Goal: Transaction & Acquisition: Purchase product/service

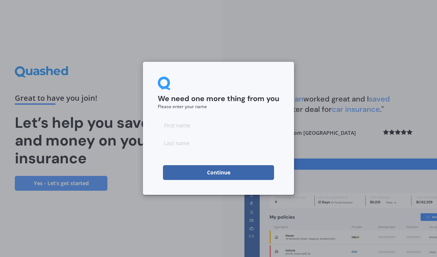
click at [177, 128] on input at bounding box center [218, 125] width 121 height 15
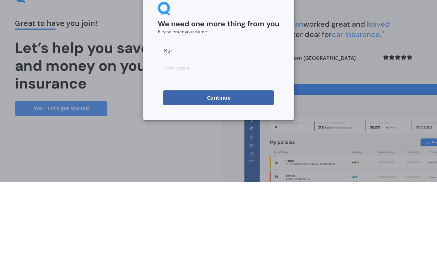
type input "Kare"
type input "[PERSON_NAME]"
type input "Way"
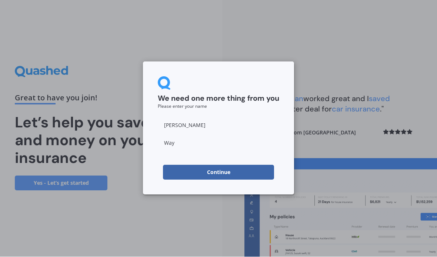
click at [221, 174] on button "Continue" at bounding box center [218, 172] width 111 height 15
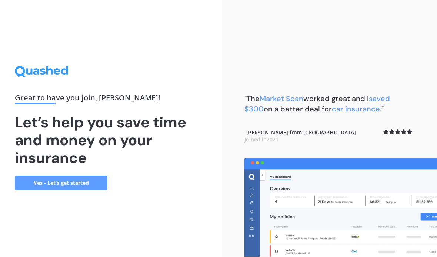
click at [67, 176] on link "Yes - Let’s get started" at bounding box center [61, 183] width 93 height 15
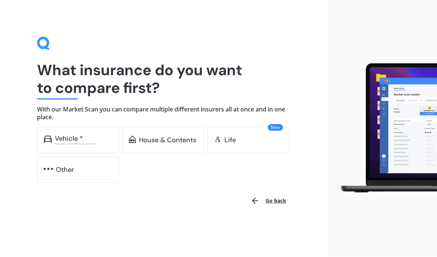
click at [93, 143] on div "Excludes commercial vehicles" at bounding box center [84, 144] width 58 height 3
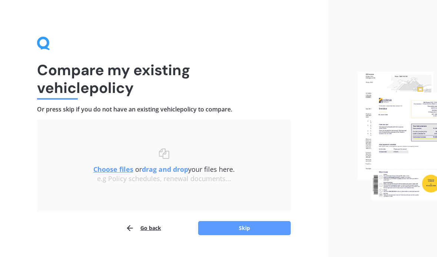
click at [228, 224] on button "Skip" at bounding box center [244, 228] width 93 height 14
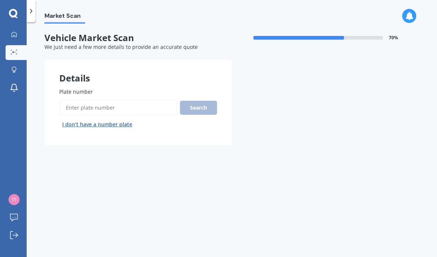
click at [111, 127] on button "I don’t have a number plate" at bounding box center [97, 124] width 76 height 12
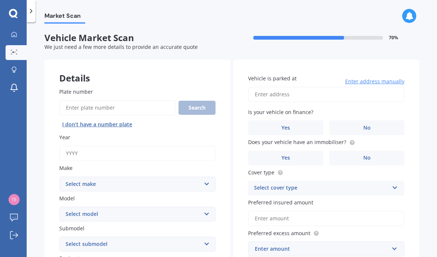
click at [123, 150] on input "Year" at bounding box center [137, 154] width 156 height 16
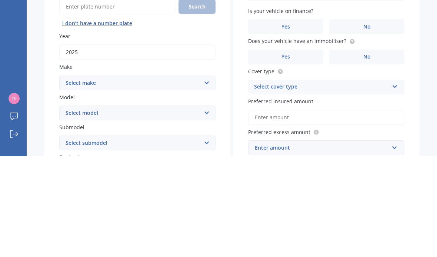
type input "2025"
click at [213, 177] on select "Select make AC ALFA ROMEO ASTON [PERSON_NAME] AUDI AUSTIN BEDFORD Bentley BMW B…" at bounding box center [137, 184] width 156 height 15
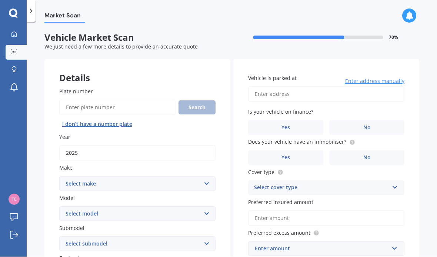
select select "ISUZU"
click at [205, 207] on select "Select model Aska Bighorn Commercials Como D-Max ELF Elf 1.5/2.0 Tonnes Elf UT …" at bounding box center [137, 214] width 156 height 15
select select "MU"
click at [205, 237] on select "Select submodel (All other) Soft Top" at bounding box center [137, 244] width 156 height 15
select select "(ALL OTHER)"
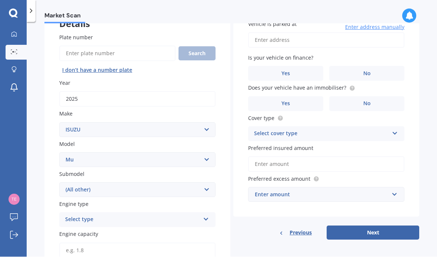
scroll to position [54, 0]
click at [208, 215] on icon at bounding box center [206, 217] width 6 height 5
click at [78, 244] on span "Diesel" at bounding box center [73, 247] width 15 height 7
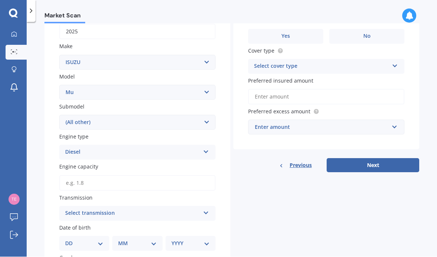
scroll to position [124, 0]
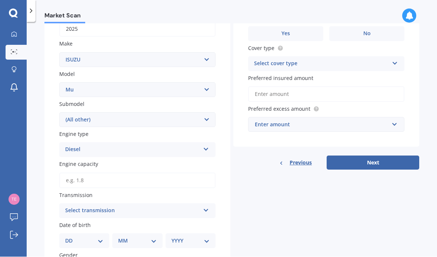
click at [73, 173] on input "Engine capacity" at bounding box center [137, 181] width 156 height 16
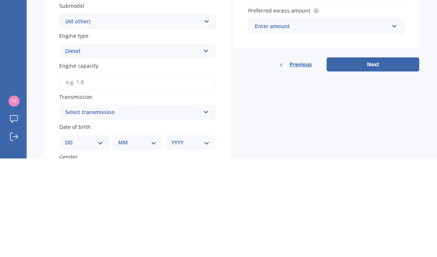
type input "3.0"
click at [208, 207] on icon at bounding box center [206, 209] width 6 height 5
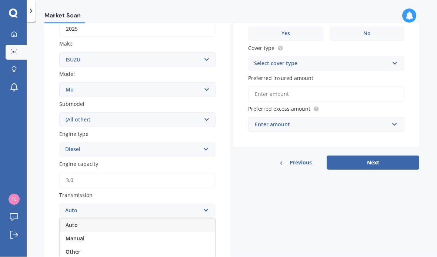
click at [69, 222] on span "Auto" at bounding box center [72, 225] width 12 height 7
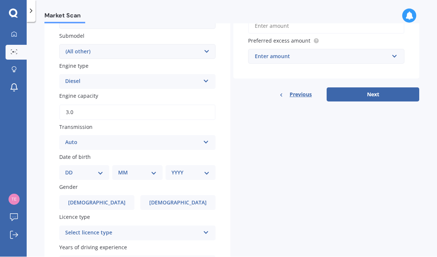
scroll to position [193, 0]
click at [98, 168] on select "DD 01 02 03 04 05 06 07 08 09 10 11 12 13 14 15 16 17 18 19 20 21 22 23 24 25 2…" at bounding box center [84, 172] width 38 height 8
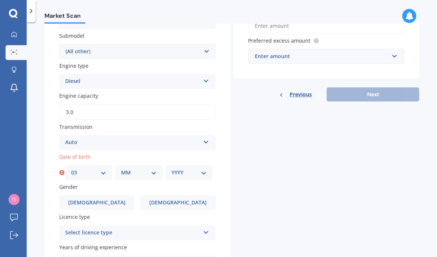
click at [162, 165] on div "MM 01 02 03 04 05 06 07 08 09 10 11 12" at bounding box center [138, 172] width 47 height 15
click at [156, 168] on select "MM 01 02 03 04 05 06 07 08 09 10 11 12" at bounding box center [138, 172] width 35 height 8
click at [79, 168] on select "DD 01 02 03 04 05 06 07 08 09 10 11 12 13 14 15 16 17 18 19 20 21 22 23 24 25 2…" at bounding box center [88, 172] width 35 height 8
select select "12"
click at [155, 168] on select "MM 01 02 03 04 05 06 07 08 09 10 11 12" at bounding box center [138, 172] width 35 height 8
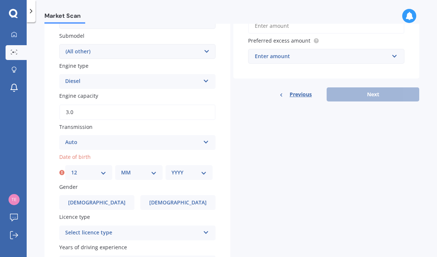
select select "07"
click at [198, 168] on select "YYYY 2025 2024 2023 2022 2021 2020 2019 2018 2017 2016 2015 2014 2013 2012 2011…" at bounding box center [188, 172] width 35 height 8
select select "1963"
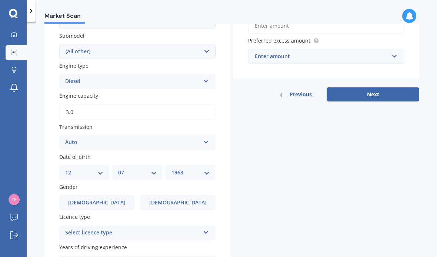
click at [100, 200] on span "[DEMOGRAPHIC_DATA]" at bounding box center [96, 203] width 57 height 6
click at [0, 0] on input "[DEMOGRAPHIC_DATA]" at bounding box center [0, 0] width 0 height 0
click at [202, 225] on div "Select licence type NZ Full NZ Restricted NZ Learners [GEOGRAPHIC_DATA] [GEOGRA…" at bounding box center [137, 232] width 156 height 15
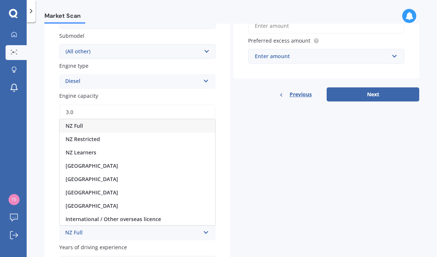
click at [78, 122] on span "NZ Full" at bounding box center [74, 125] width 17 height 7
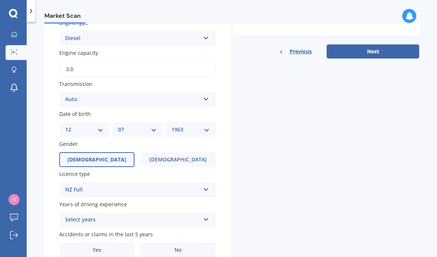
scroll to position [235, 0]
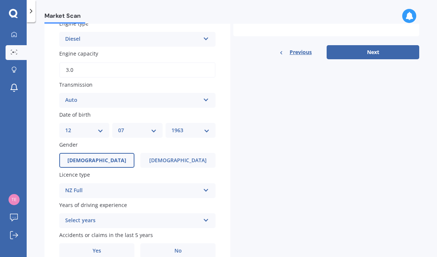
click at [204, 216] on icon at bounding box center [206, 218] width 6 height 5
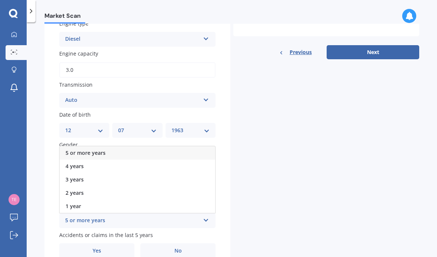
click at [97, 149] on span "5 or more years" at bounding box center [86, 152] width 40 height 7
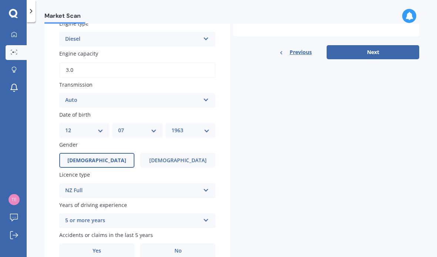
click at [175, 248] on span "No" at bounding box center [177, 251] width 7 height 6
click at [0, 0] on input "No" at bounding box center [0, 0] width 0 height 0
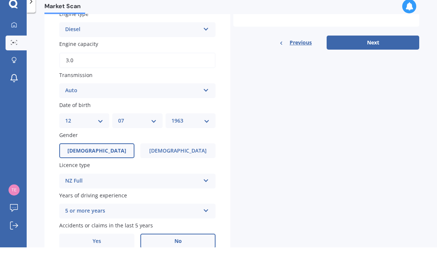
scroll to position [0, 0]
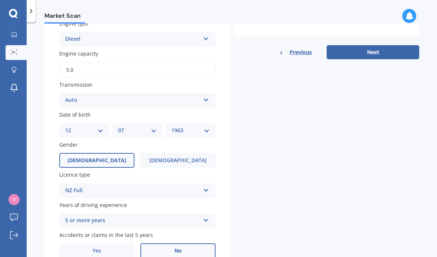
click at [365, 48] on button "Next" at bounding box center [373, 52] width 93 height 14
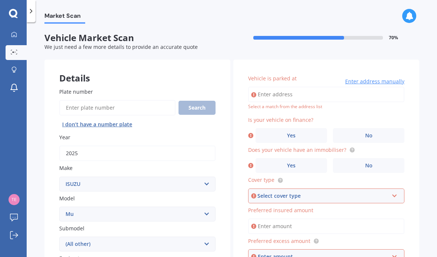
click at [258, 98] on input "Vehicle is parked at" at bounding box center [326, 95] width 156 height 16
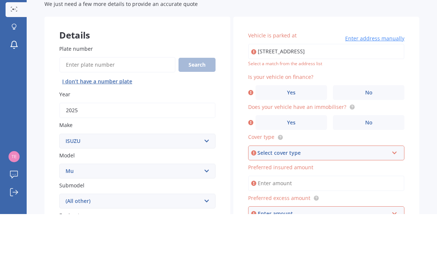
scroll to position [27, 0]
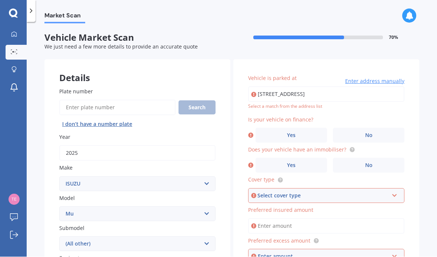
type input "[STREET_ADDRESS]"
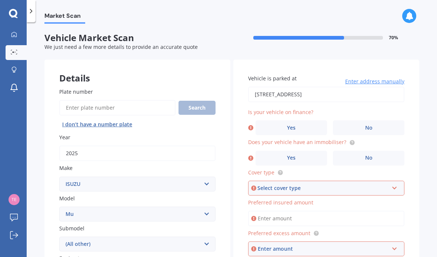
click at [364, 120] on label "No" at bounding box center [368, 127] width 71 height 15
click at [0, 0] on input "No" at bounding box center [0, 0] width 0 height 0
click at [290, 155] on span "Yes" at bounding box center [291, 158] width 9 height 6
click at [0, 0] on input "Yes" at bounding box center [0, 0] width 0 height 0
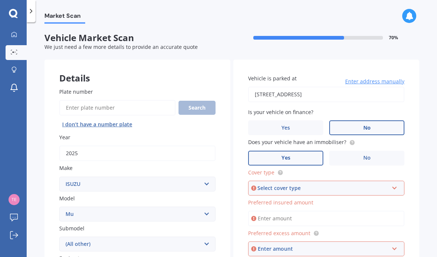
click at [391, 184] on icon at bounding box center [394, 186] width 6 height 5
click at [290, 198] on span "Comprehensive" at bounding box center [274, 201] width 39 height 7
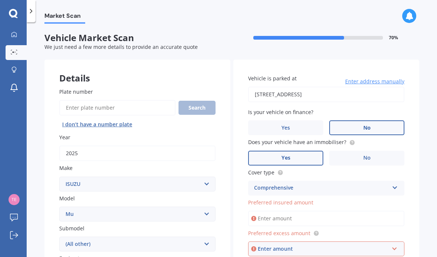
click at [314, 211] on input "Preferred insured amount" at bounding box center [326, 219] width 156 height 16
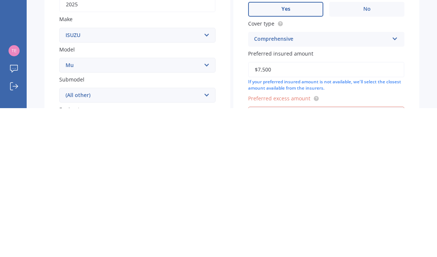
type input "$75,000"
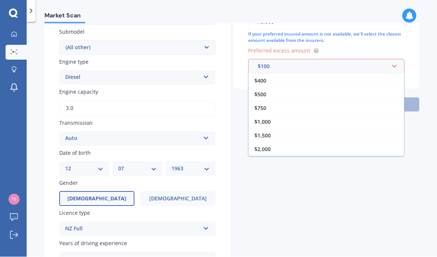
scroll to position [196, 0]
click at [260, 146] on span "$2,000" at bounding box center [262, 149] width 16 height 7
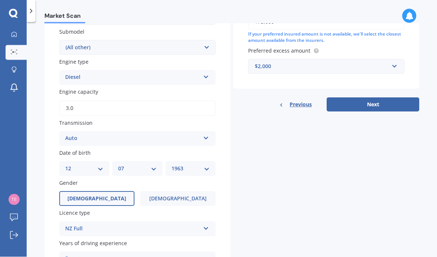
click at [361, 98] on button "Next" at bounding box center [373, 105] width 93 height 14
select select "12"
select select "07"
select select "1963"
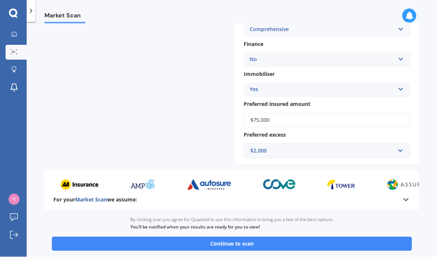
scroll to position [237, 0]
click at [247, 237] on button "Continue to scan" at bounding box center [232, 244] width 360 height 14
